Goal: Transaction & Acquisition: Purchase product/service

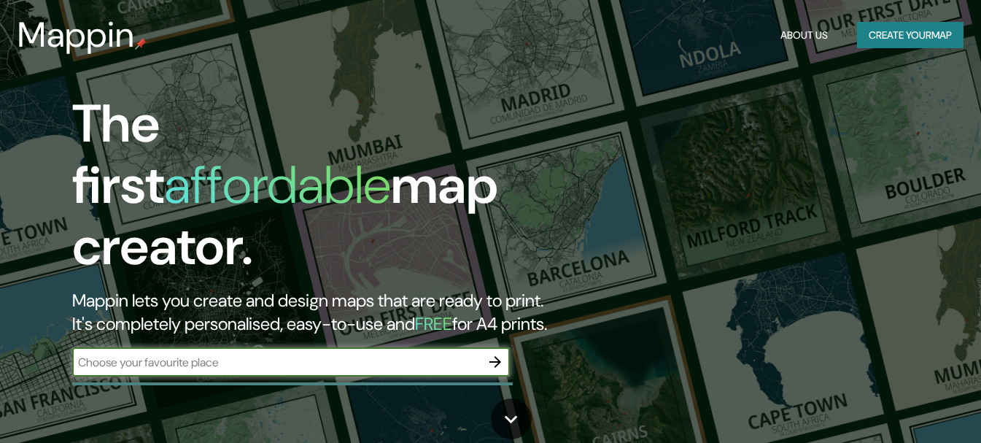
click at [405, 322] on div "The first affordable map creator. Mappin lets you create and design maps that a…" at bounding box center [317, 242] width 588 height 298
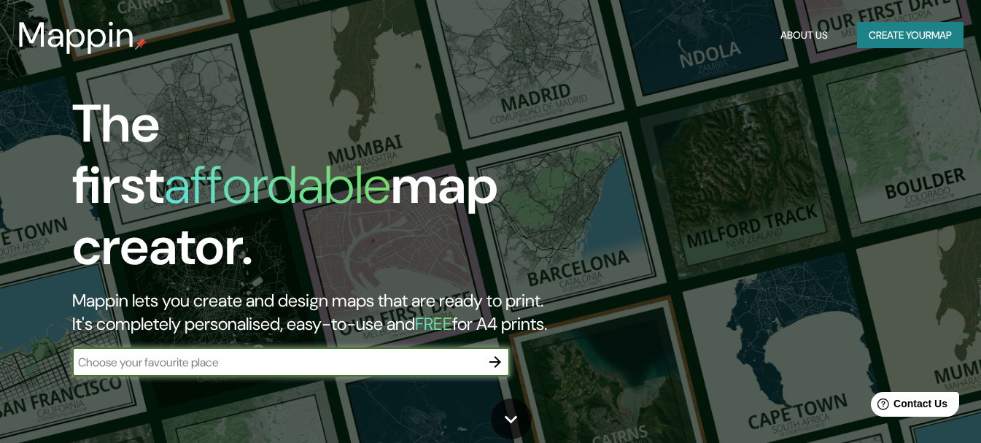
click at [503, 353] on icon "button" at bounding box center [495, 362] width 18 height 18
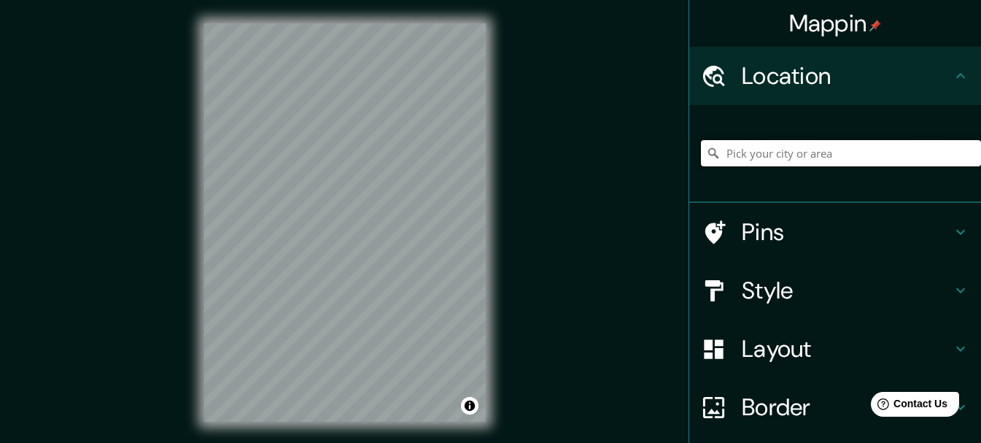
click at [755, 163] on input "Pick your city or area" at bounding box center [841, 153] width 280 height 26
click at [939, 152] on input "[GEOGRAPHIC_DATA], [GEOGRAPHIC_DATA], [GEOGRAPHIC_DATA], [GEOGRAPHIC_DATA]" at bounding box center [841, 153] width 280 height 26
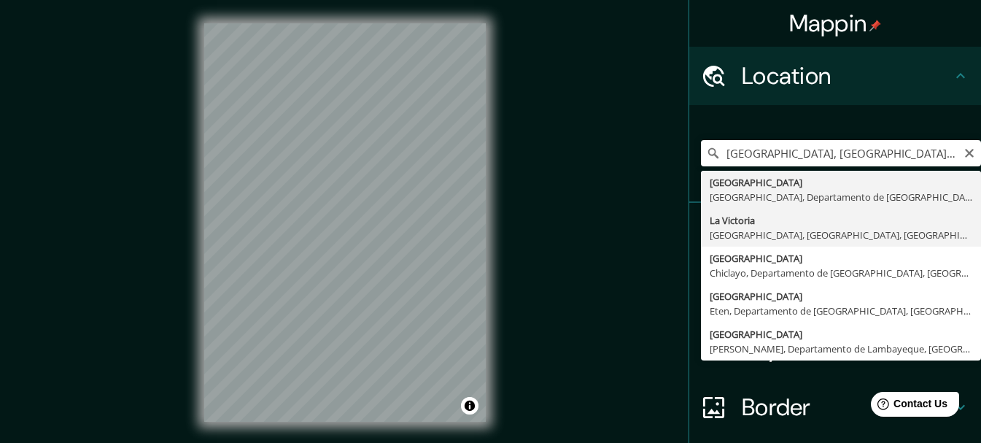
type input "[GEOGRAPHIC_DATA], [GEOGRAPHIC_DATA], [GEOGRAPHIC_DATA], [GEOGRAPHIC_DATA]"
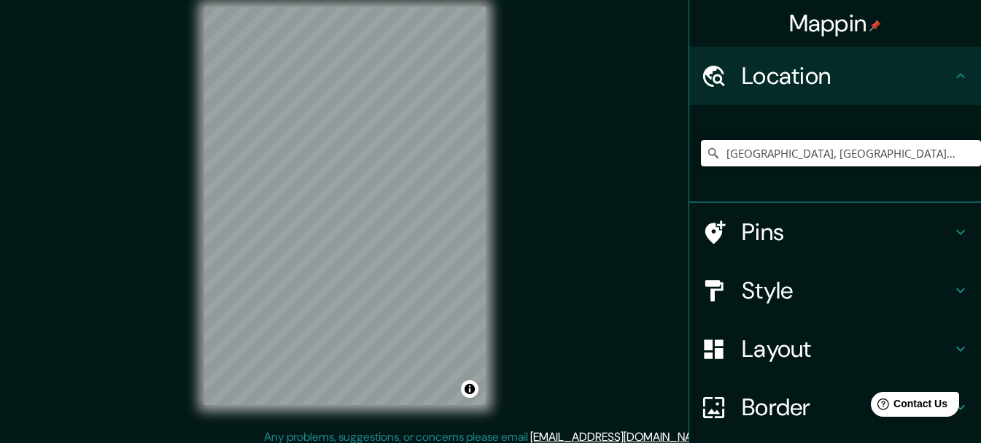
scroll to position [26, 0]
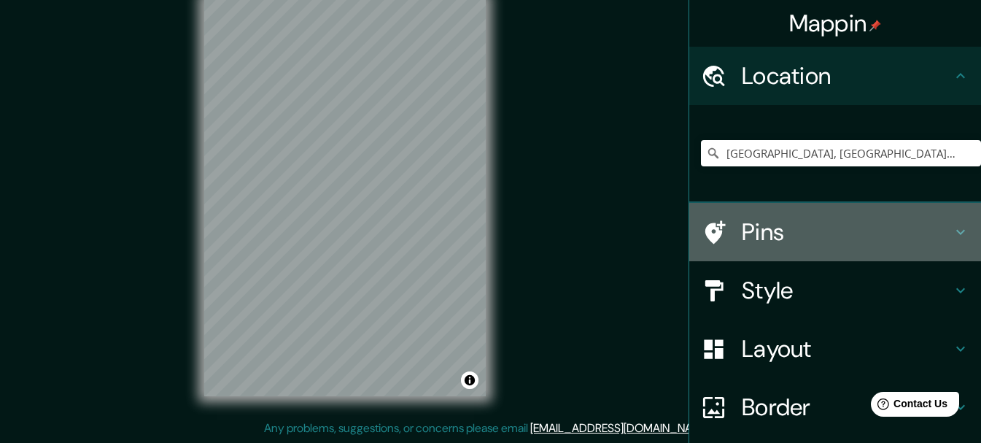
click at [800, 244] on h4 "Pins" at bounding box center [847, 231] width 210 height 29
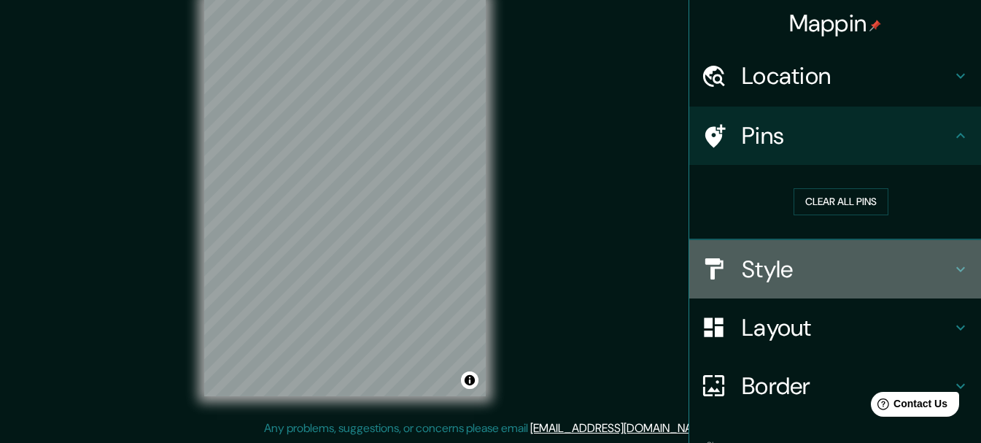
click at [856, 272] on h4 "Style" at bounding box center [847, 269] width 210 height 29
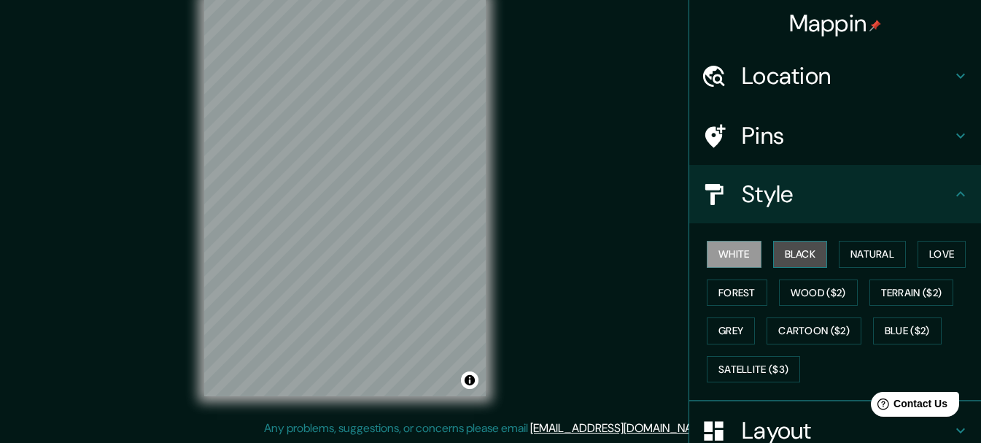
click at [780, 254] on button "Black" at bounding box center [800, 254] width 55 height 27
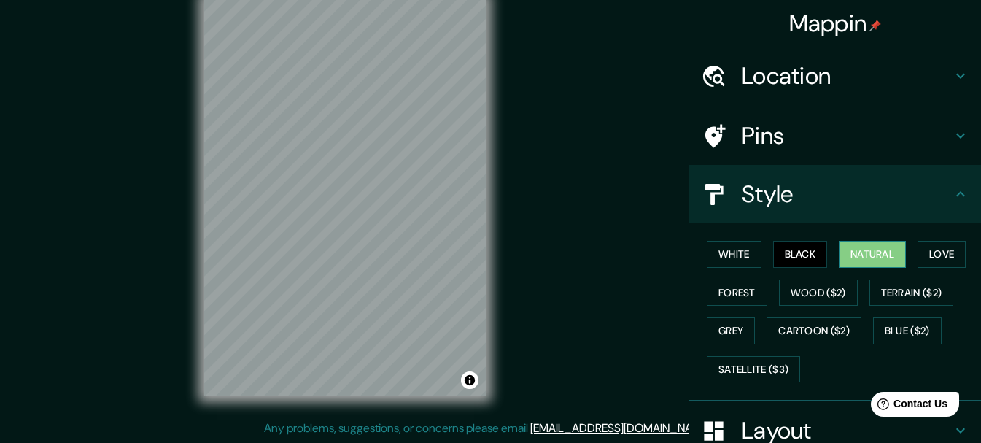
click at [863, 251] on button "Natural" at bounding box center [872, 254] width 67 height 27
click at [920, 249] on button "Love" at bounding box center [941, 254] width 48 height 27
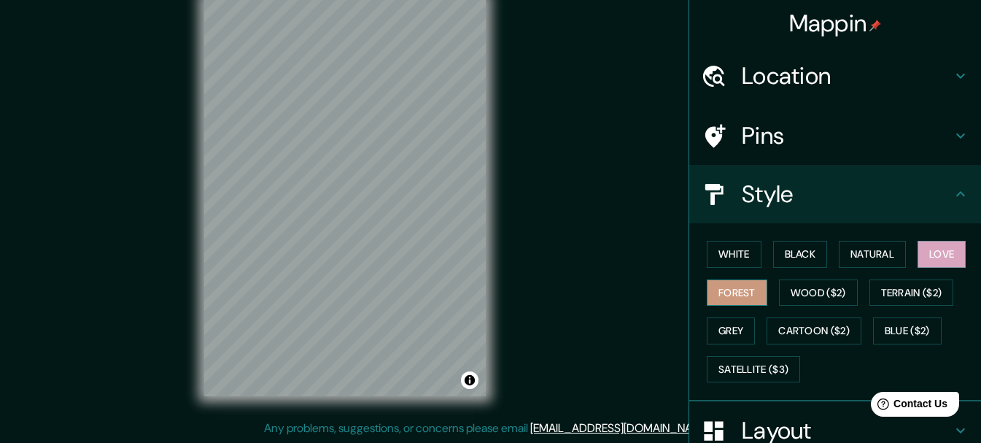
click at [711, 295] on button "Forest" at bounding box center [737, 292] width 61 height 27
click at [818, 287] on button "Wood ($2)" at bounding box center [818, 292] width 79 height 27
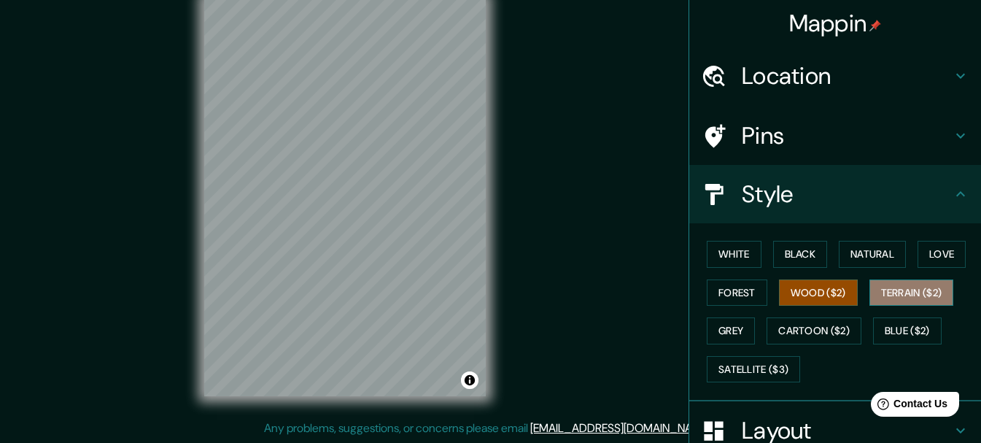
click at [882, 290] on button "Terrain ($2)" at bounding box center [911, 292] width 85 height 27
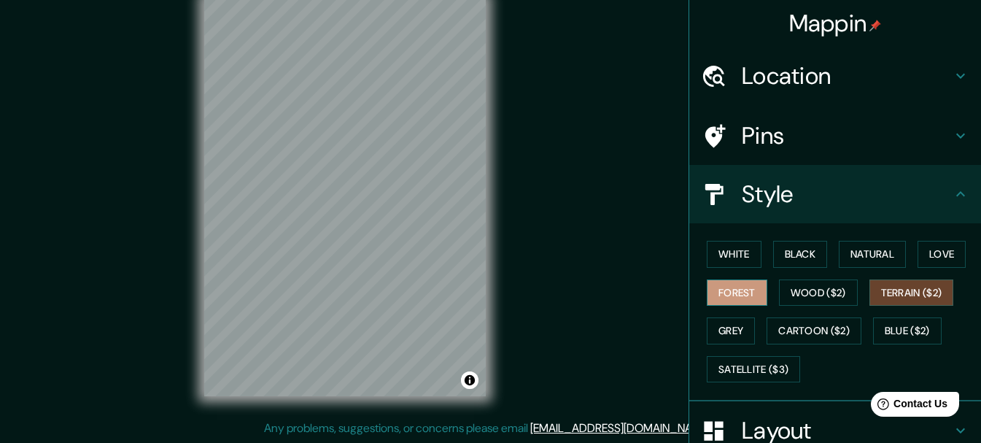
click at [720, 290] on button "Forest" at bounding box center [737, 292] width 61 height 27
click at [726, 263] on button "White" at bounding box center [734, 254] width 55 height 27
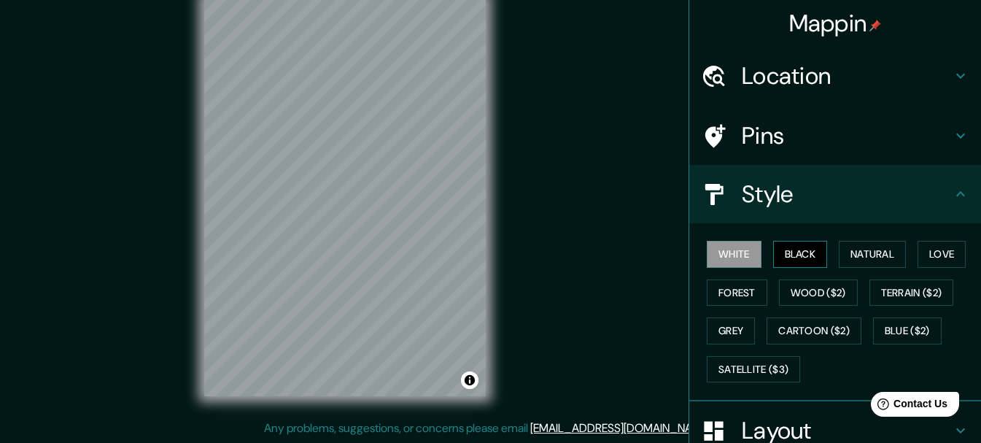
click at [801, 255] on button "Black" at bounding box center [800, 254] width 55 height 27
click at [870, 256] on button "Natural" at bounding box center [872, 254] width 67 height 27
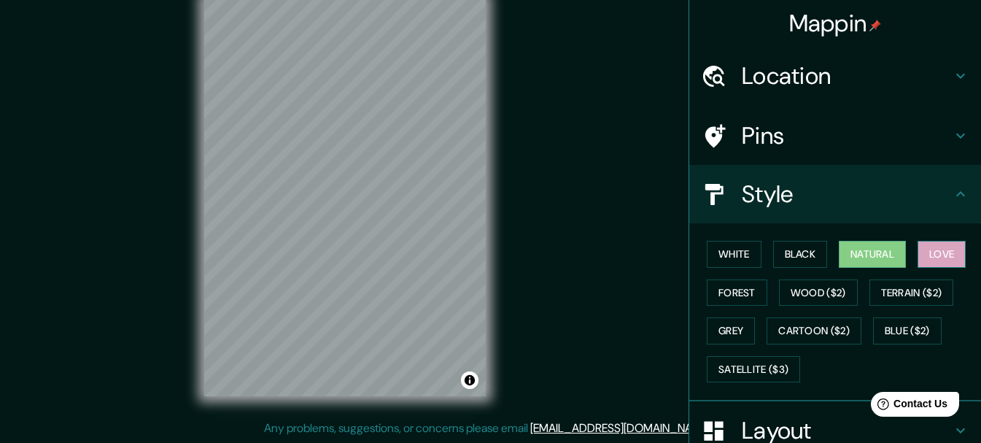
click at [932, 252] on button "Love" at bounding box center [941, 254] width 48 height 27
click at [814, 257] on button "Black" at bounding box center [800, 254] width 55 height 27
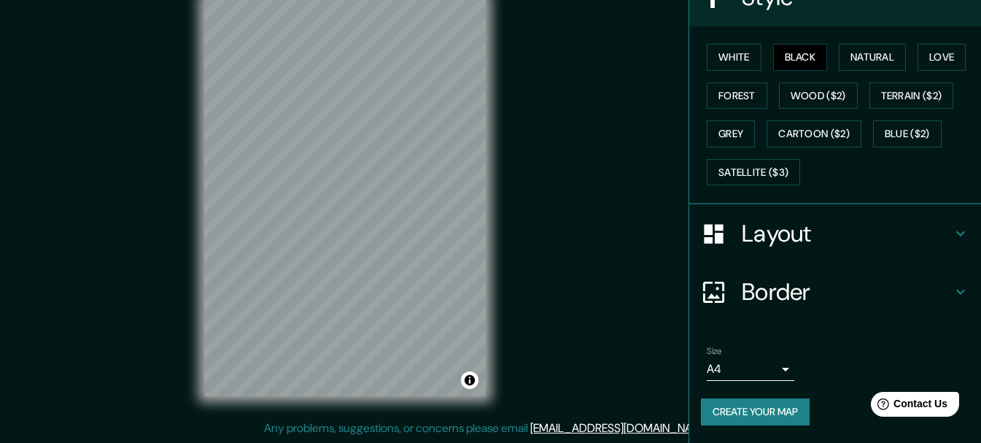
click at [742, 303] on h4 "Border" at bounding box center [847, 291] width 210 height 29
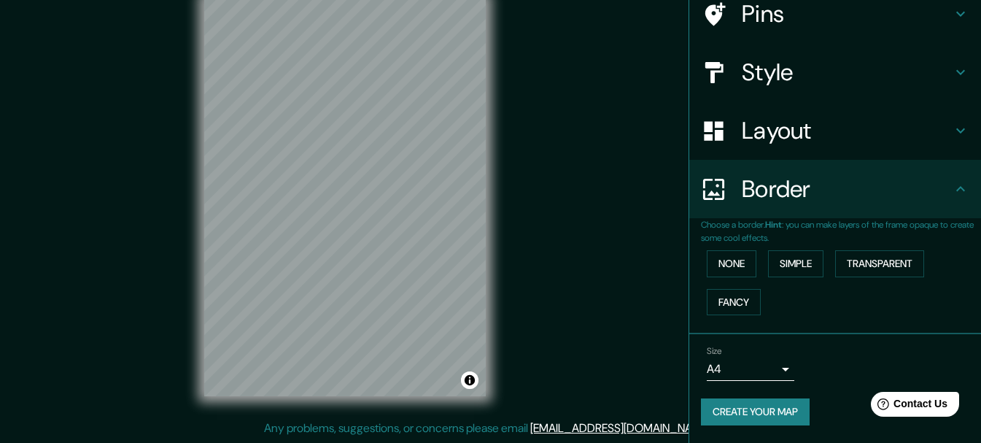
scroll to position [122, 0]
click at [797, 265] on button "Simple" at bounding box center [795, 263] width 55 height 27
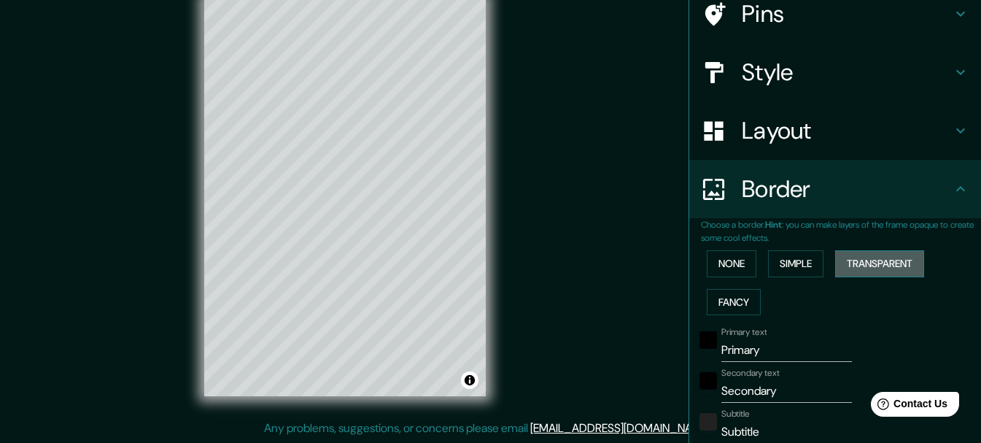
click at [845, 265] on button "Transparent" at bounding box center [879, 263] width 89 height 27
click at [722, 295] on button "Fancy" at bounding box center [734, 302] width 54 height 27
click at [726, 267] on button "None" at bounding box center [732, 263] width 50 height 27
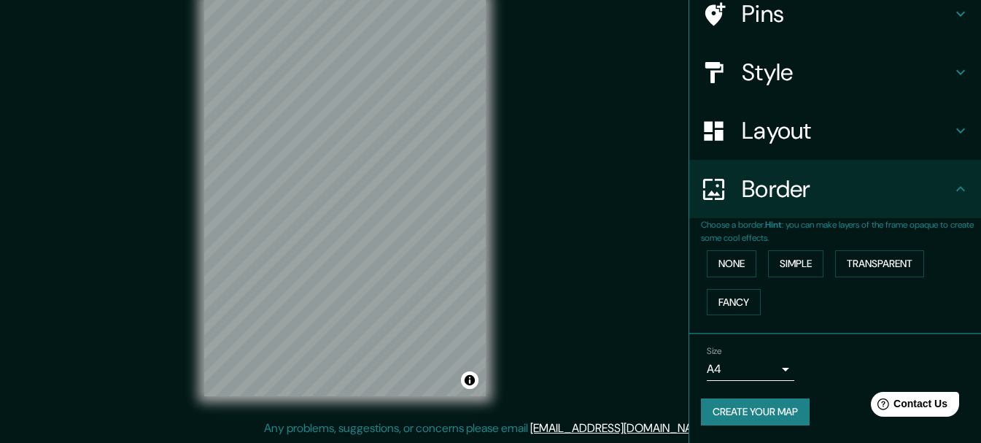
click at [788, 130] on h4 "Layout" at bounding box center [847, 130] width 210 height 29
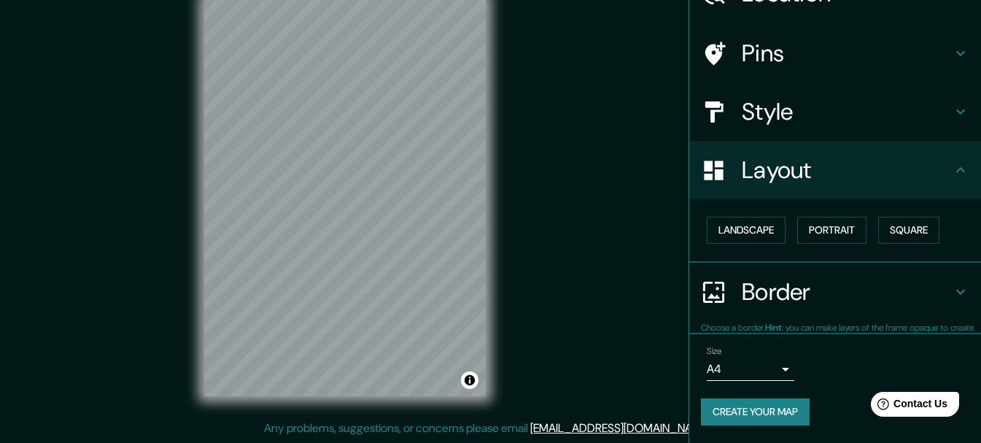
scroll to position [82, 0]
click at [746, 229] on button "Landscape" at bounding box center [746, 230] width 79 height 27
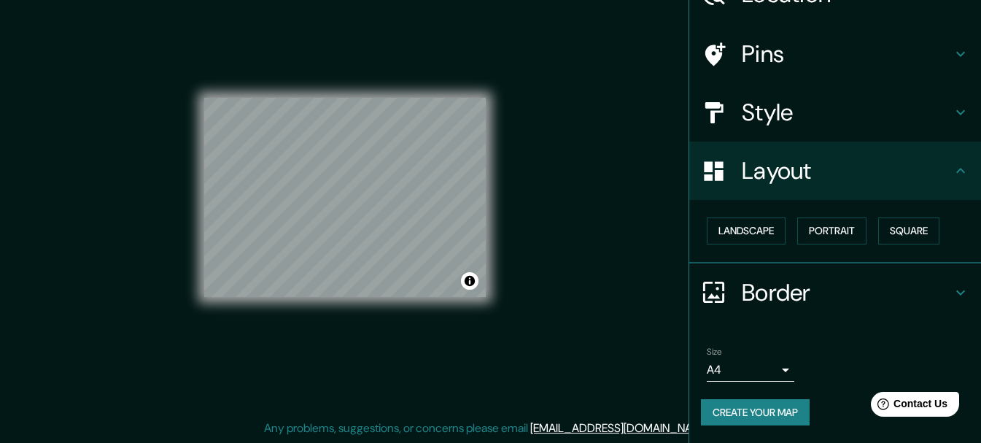
click at [808, 216] on div "Landscape [GEOGRAPHIC_DATA]" at bounding box center [841, 230] width 280 height 39
click at [809, 219] on button "Portrait" at bounding box center [831, 230] width 69 height 27
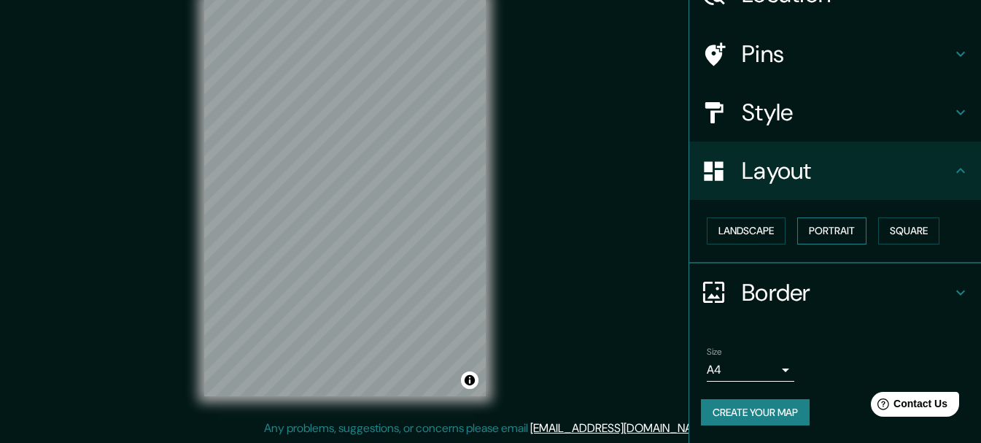
click at [860, 218] on button "Portrait" at bounding box center [831, 230] width 69 height 27
click at [906, 225] on button "Square" at bounding box center [908, 230] width 61 height 27
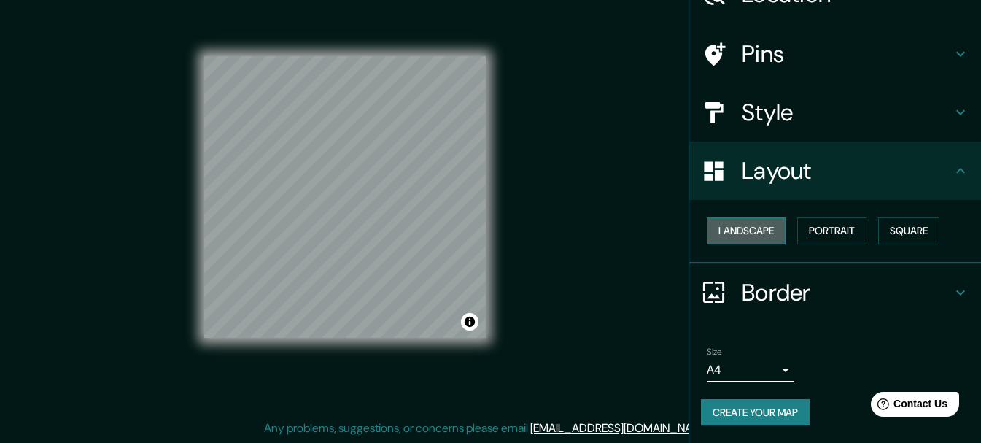
click at [725, 234] on button "Landscape" at bounding box center [746, 230] width 79 height 27
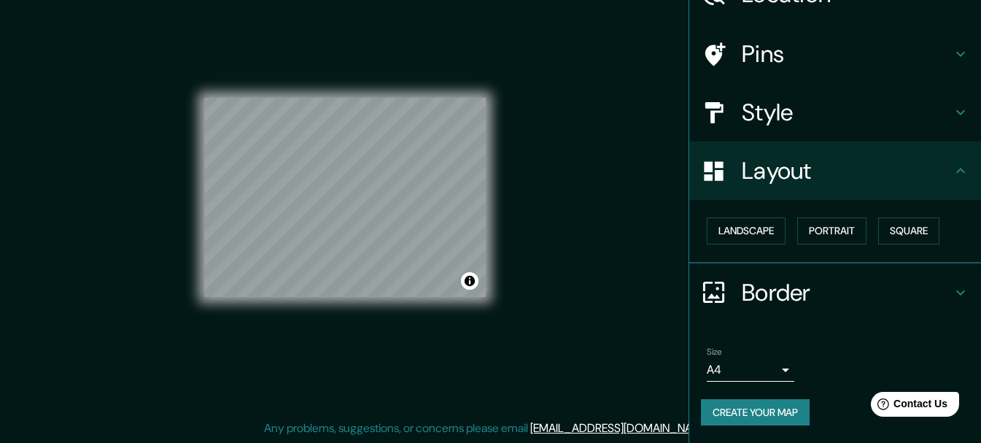
click at [756, 113] on h4 "Style" at bounding box center [847, 112] width 210 height 29
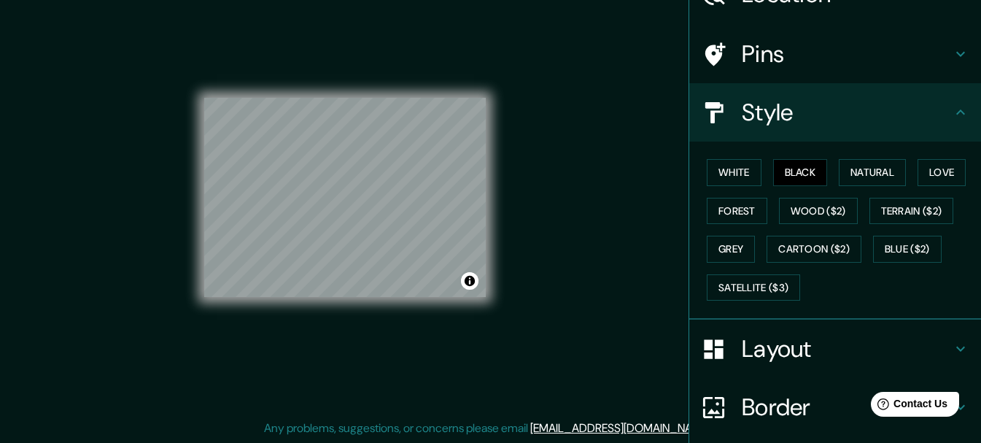
click at [750, 59] on h4 "Pins" at bounding box center [847, 53] width 210 height 29
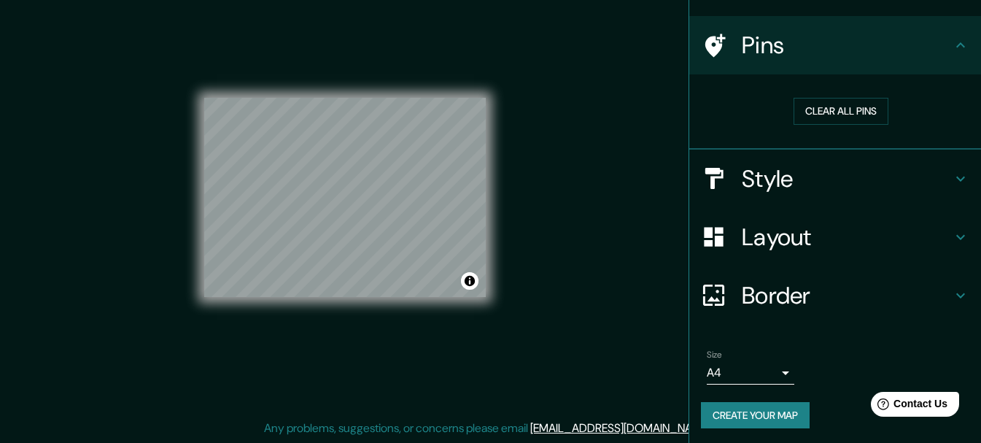
scroll to position [93, 0]
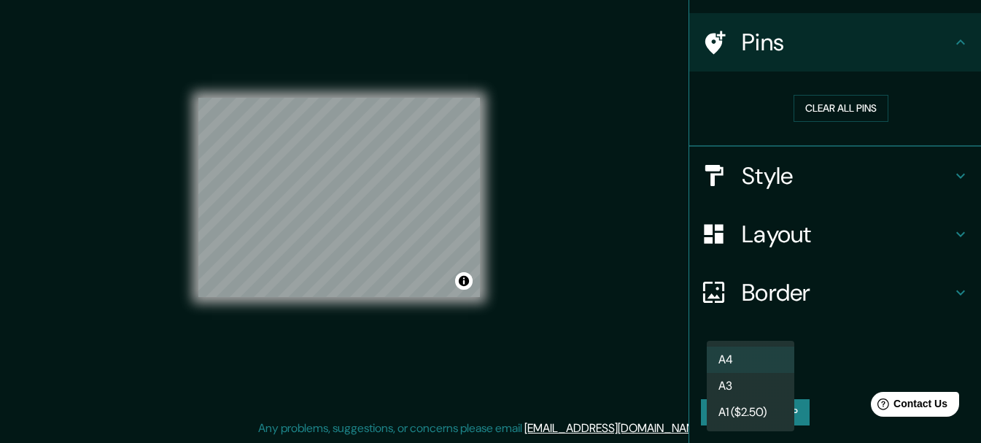
click at [764, 368] on body "Mappin Location [GEOGRAPHIC_DATA], [GEOGRAPHIC_DATA], [GEOGRAPHIC_DATA], [GEOGR…" at bounding box center [490, 195] width 981 height 443
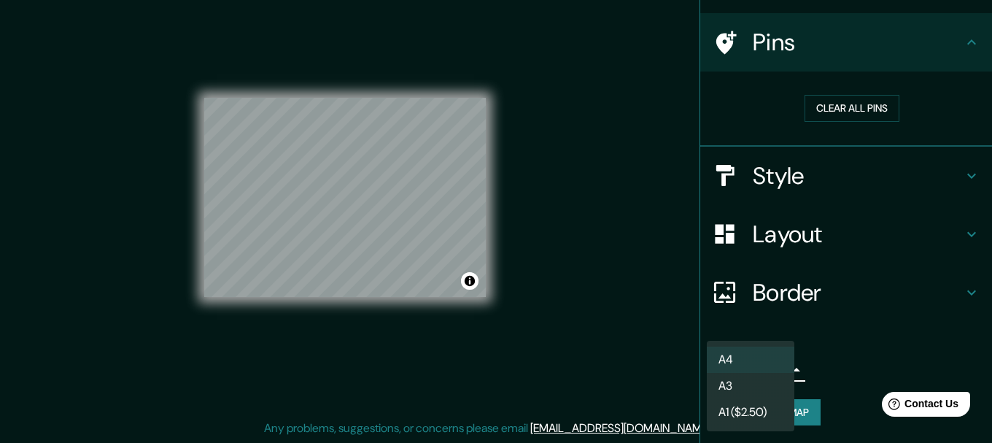
click at [772, 381] on li "A3" at bounding box center [751, 386] width 88 height 26
type input "a4"
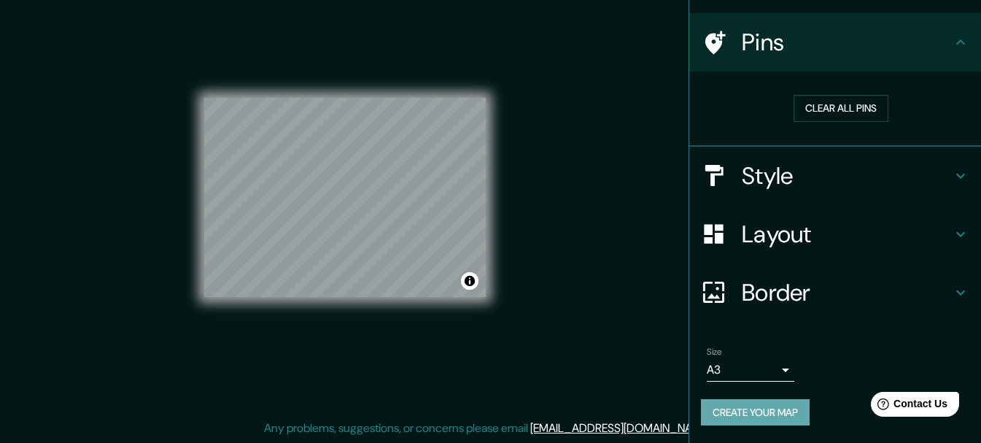
click at [743, 411] on button "Create your map" at bounding box center [755, 412] width 109 height 27
click at [835, 36] on h4 "Pins" at bounding box center [847, 42] width 210 height 29
drag, startPoint x: 885, startPoint y: 1, endPoint x: 610, endPoint y: 327, distance: 426.0
click at [610, 327] on div "Mappin Location [GEOGRAPHIC_DATA], [GEOGRAPHIC_DATA], [GEOGRAPHIC_DATA], [GEOGR…" at bounding box center [490, 208] width 981 height 468
click at [735, 417] on button "Create your map" at bounding box center [755, 412] width 109 height 27
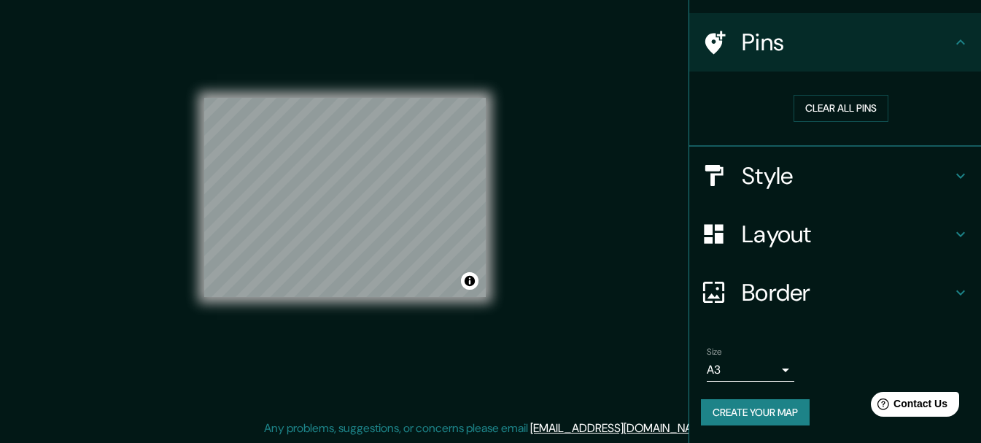
click at [747, 407] on button "Create your map" at bounding box center [755, 412] width 109 height 27
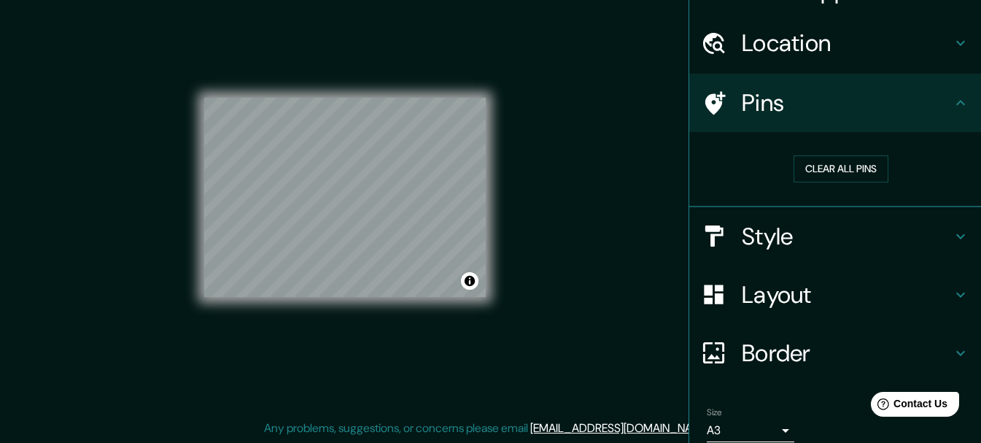
scroll to position [0, 0]
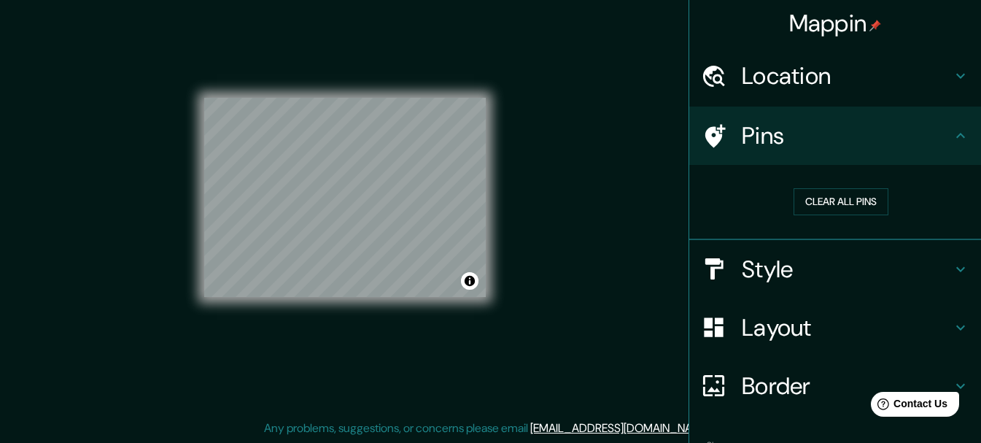
click at [890, 72] on h4 "Location" at bounding box center [847, 75] width 210 height 29
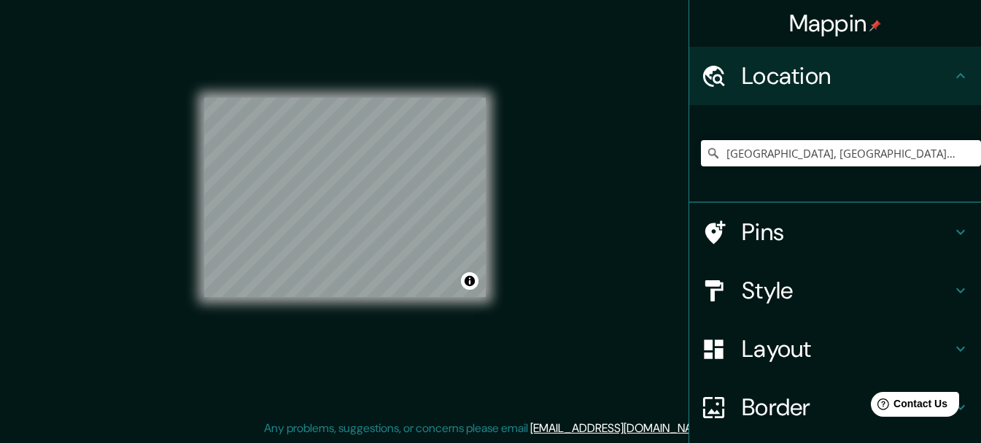
click at [915, 63] on h4 "Location" at bounding box center [847, 75] width 210 height 29
click at [956, 75] on icon at bounding box center [960, 75] width 9 height 5
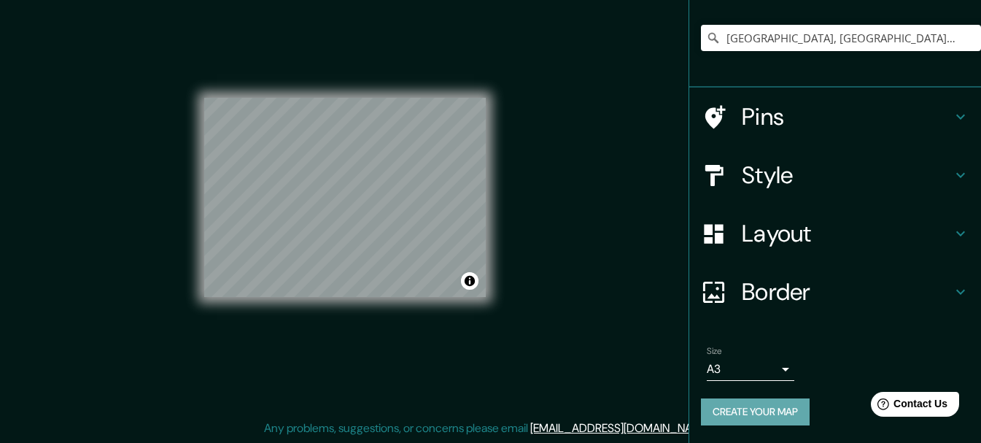
click at [730, 406] on button "Create your map" at bounding box center [755, 411] width 109 height 27
click at [737, 400] on button "Create your map" at bounding box center [755, 411] width 109 height 27
click at [745, 405] on button "Create your map" at bounding box center [755, 411] width 109 height 27
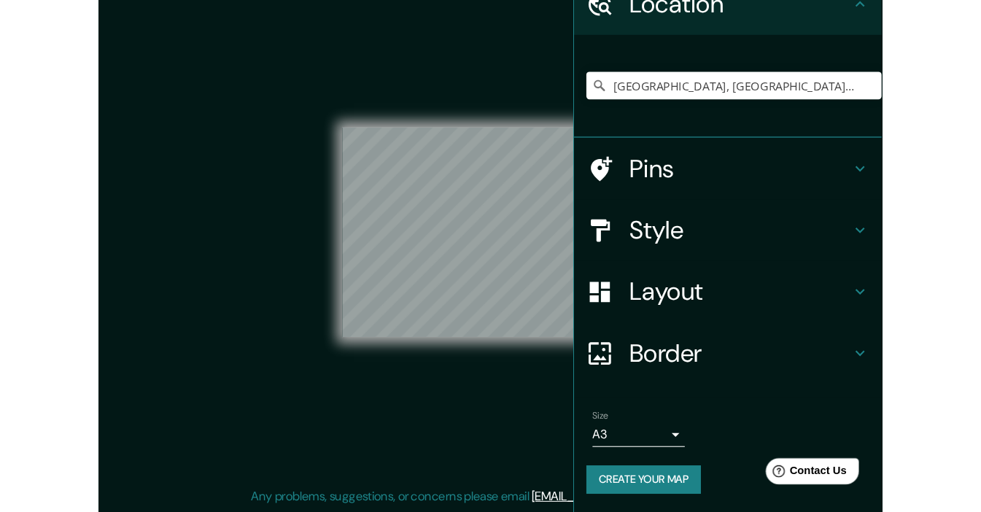
scroll to position [46, 0]
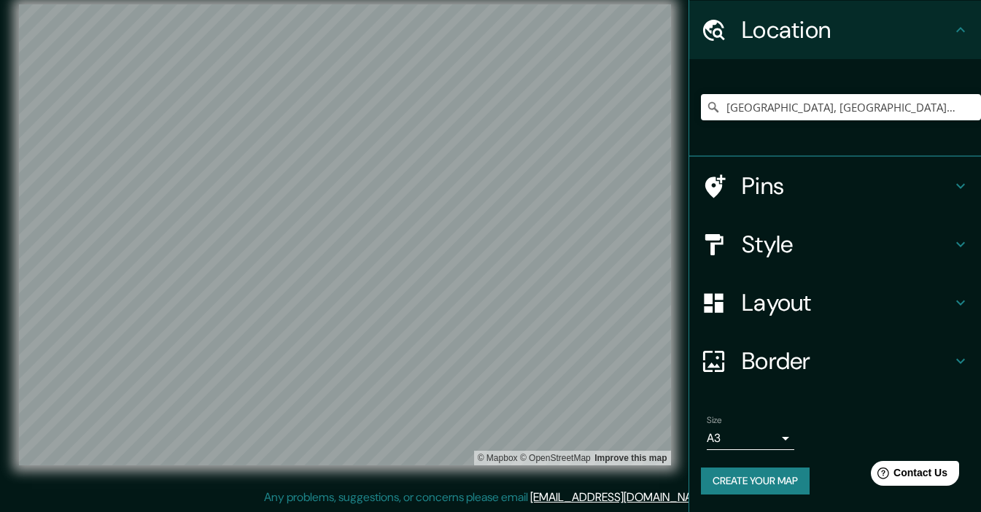
click at [739, 442] on button "Create your map" at bounding box center [755, 480] width 109 height 27
click at [747, 442] on button "Create your map" at bounding box center [755, 480] width 109 height 27
